Goal: Navigation & Orientation: Find specific page/section

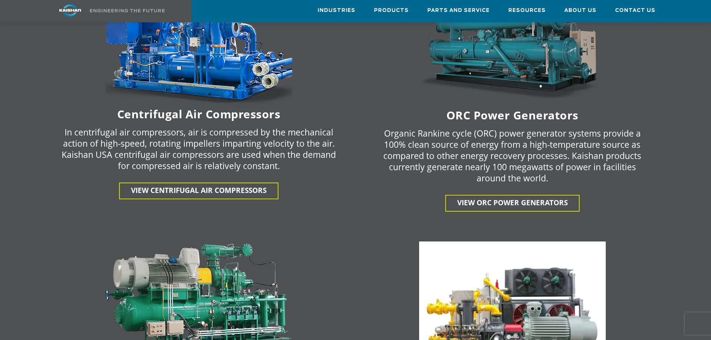
scroll to position [1306, 0]
click at [445, 10] on span "Parts and Service" at bounding box center [458, 11] width 62 height 10
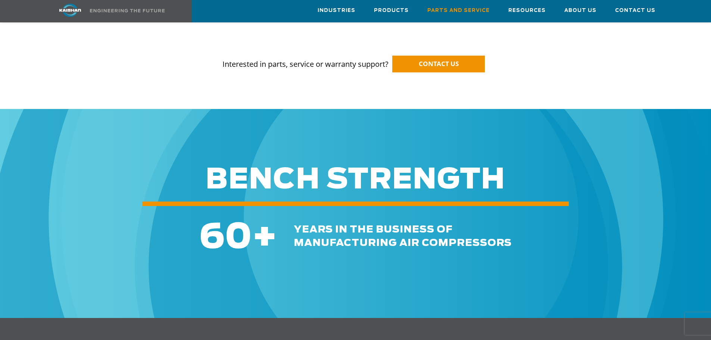
scroll to position [597, 0]
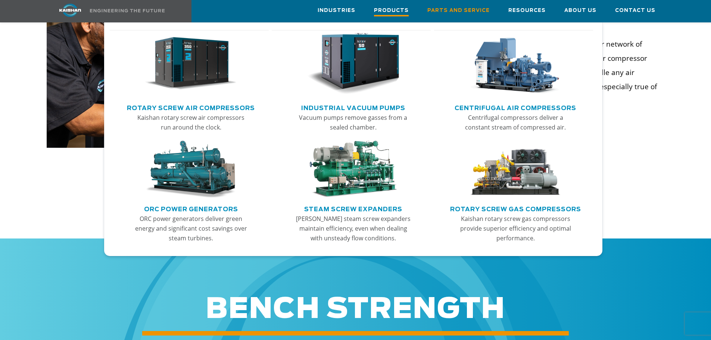
click at [387, 11] on span "Products" at bounding box center [391, 11] width 35 height 10
